Goal: Task Accomplishment & Management: Manage account settings

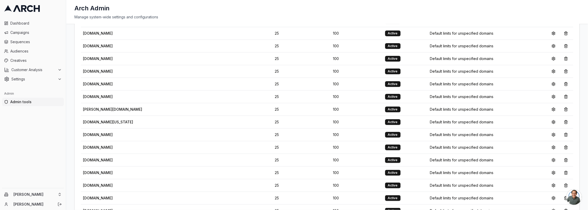
scroll to position [905, 0]
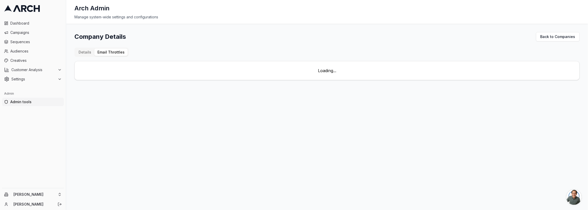
click at [113, 49] on button "Email Throttles" at bounding box center [110, 52] width 33 height 7
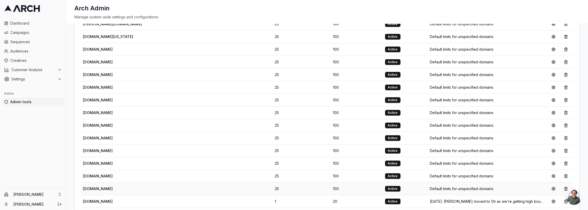
scroll to position [895, 0]
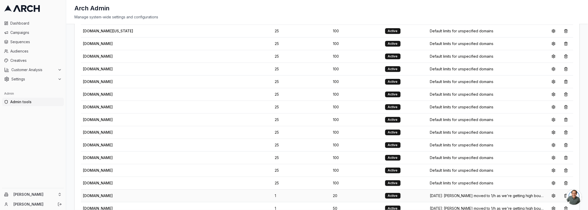
click at [428, 189] on td "[DATE]: [PERSON_NAME] moved to 1/h as we're getting high bounce" at bounding box center [487, 195] width 118 height 13
copy tr "[DATE]: [PERSON_NAME] moved to 1/h as we're getting high bounce"
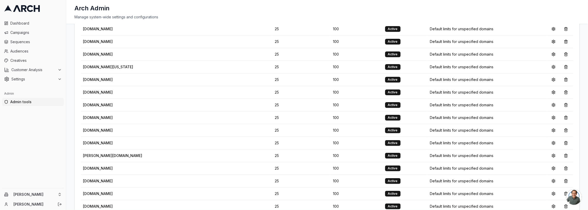
scroll to position [0, 0]
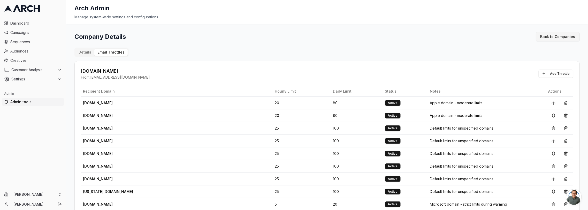
click at [558, 39] on link "Back to Companies" at bounding box center [558, 36] width 44 height 9
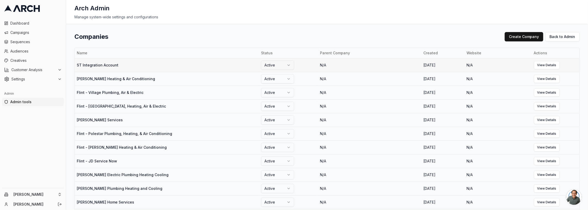
scroll to position [236, 0]
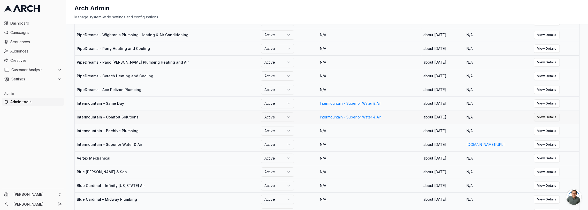
click at [560, 118] on link "View Details" at bounding box center [547, 117] width 26 height 8
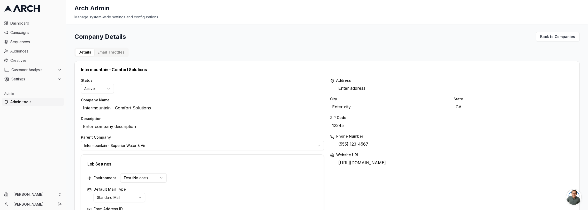
click at [117, 52] on button "Email Throttles" at bounding box center [110, 52] width 33 height 7
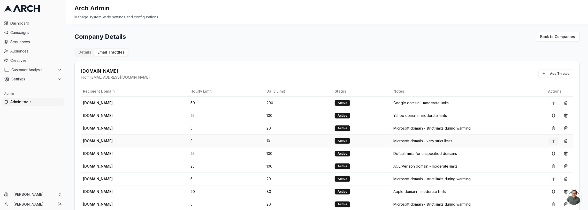
click at [553, 142] on button at bounding box center [553, 141] width 10 height 8
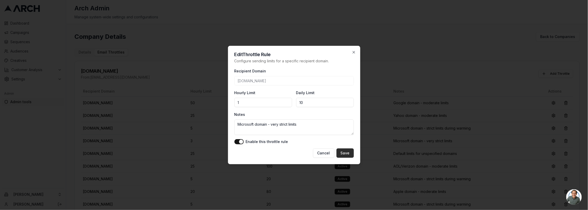
type input "1"
click at [344, 151] on button "Save" at bounding box center [344, 152] width 17 height 9
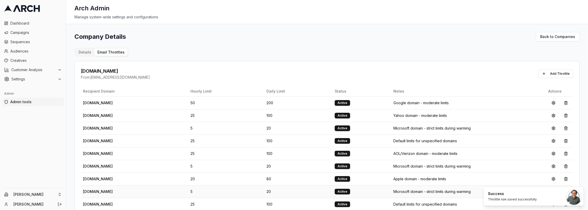
scroll to position [39, 0]
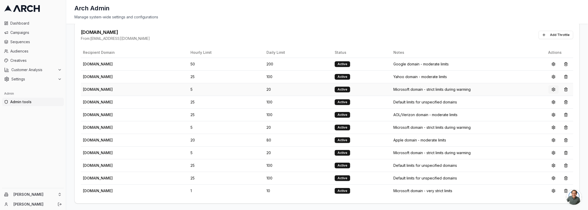
click at [550, 89] on button at bounding box center [553, 89] width 10 height 8
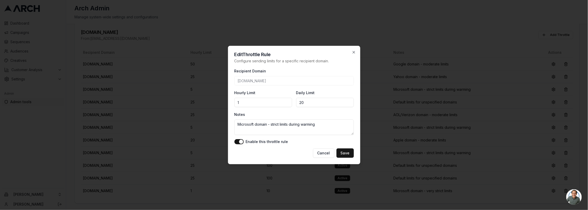
type input "1"
click at [287, 131] on textarea "Microsoft domain - strict limits during warming" at bounding box center [293, 127] width 119 height 16
paste textarea "[DATE]: [PERSON_NAME] moved to 1/h as we're getting high bounce"
type textarea "[DATE]: [PERSON_NAME] moved to 1/h as we're getting high bounce"
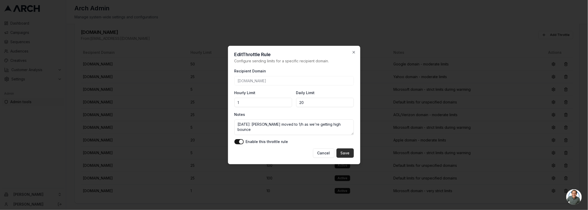
click at [341, 156] on button "Save" at bounding box center [344, 152] width 17 height 9
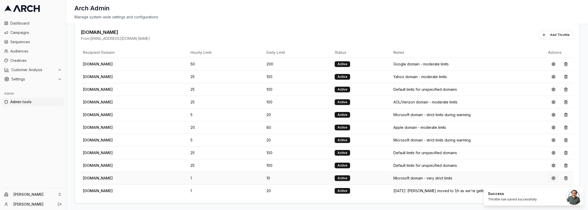
click at [551, 178] on button at bounding box center [553, 178] width 10 height 8
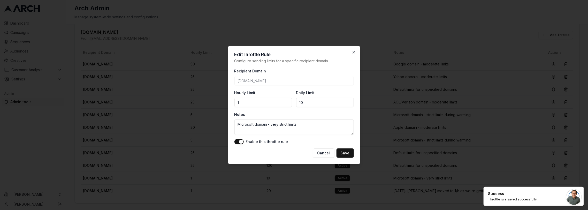
click at [287, 126] on textarea "Microsoft domain - very strict limits" at bounding box center [293, 127] width 119 height 16
paste textarea "[DATE]: [PERSON_NAME] moved to 1/h as we're getting high bounce"
type textarea "[DATE]: [PERSON_NAME] moved to 1/h as we're getting high bounce"
click at [346, 152] on button "Save" at bounding box center [344, 152] width 17 height 9
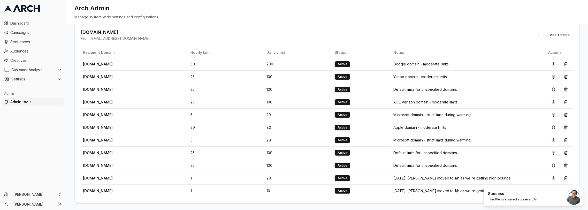
click at [312, 16] on div "Manage system-wide settings and configurations" at bounding box center [326, 16] width 505 height 5
